Goal: Transaction & Acquisition: Purchase product/service

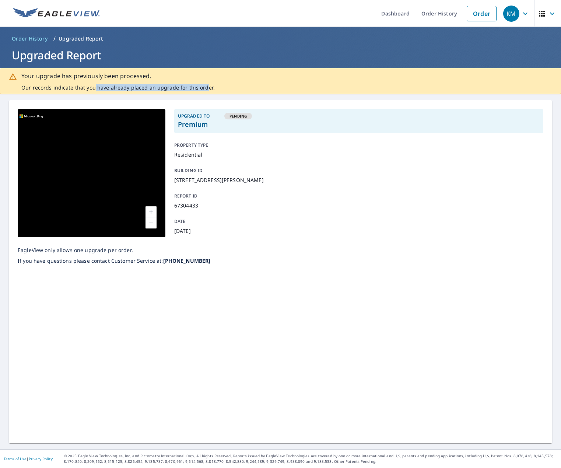
drag, startPoint x: 94, startPoint y: 85, endPoint x: 203, endPoint y: 88, distance: 109.0
click at [203, 88] on p "Our records indicate that you have already placed an upgrade for this order." at bounding box center [117, 87] width 193 height 7
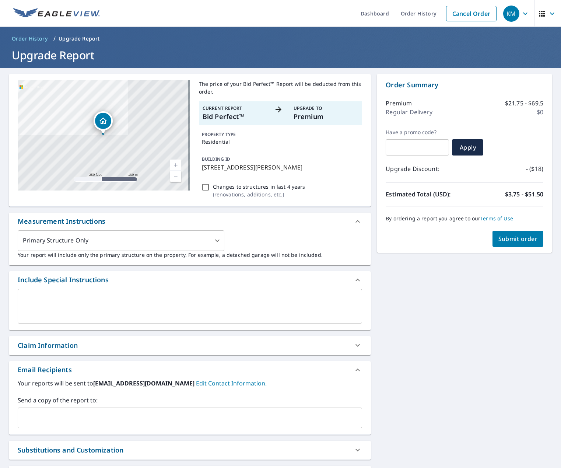
click at [501, 238] on span "Submit order" at bounding box center [517, 239] width 39 height 8
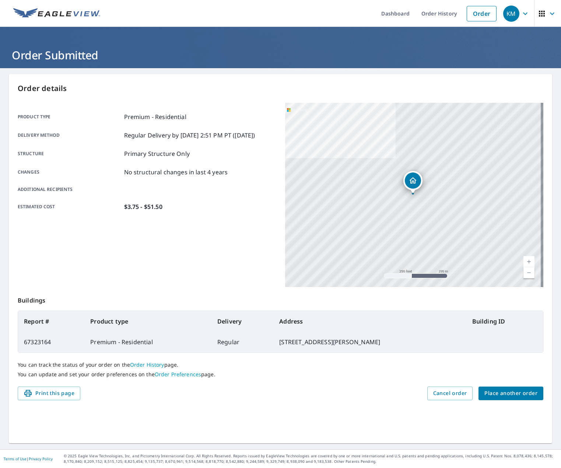
click at [38, 339] on td "67323164" at bounding box center [51, 341] width 66 height 21
copy td "67323164"
